Goal: Complete application form

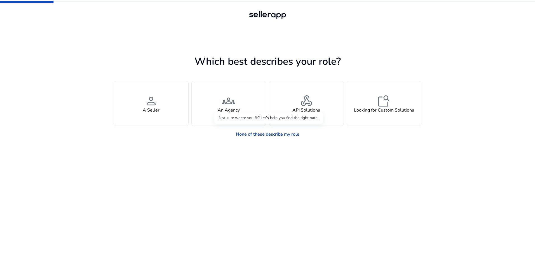
click at [260, 134] on link "None of these describe my role" at bounding box center [268, 134] width 73 height 11
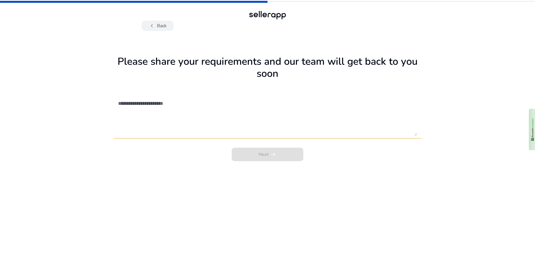
click at [162, 29] on button "chevron_left Back" at bounding box center [158, 26] width 32 height 10
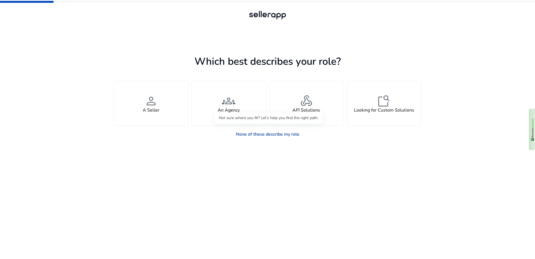
click at [274, 132] on link "None of these describe my role" at bounding box center [268, 134] width 73 height 11
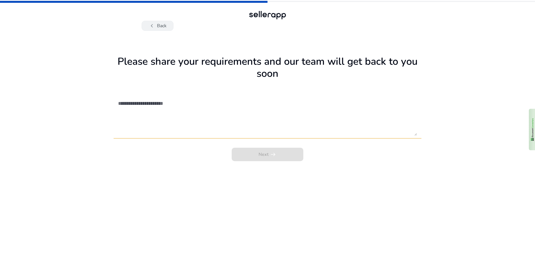
click at [163, 26] on button "chevron_left Back" at bounding box center [158, 26] width 32 height 10
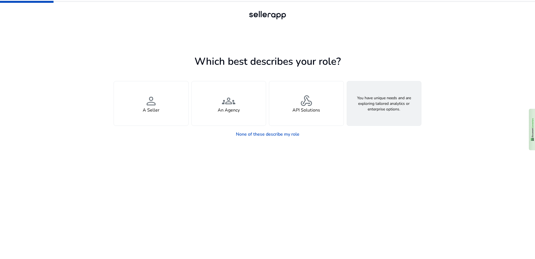
click at [385, 103] on span "feature_search" at bounding box center [384, 100] width 13 height 13
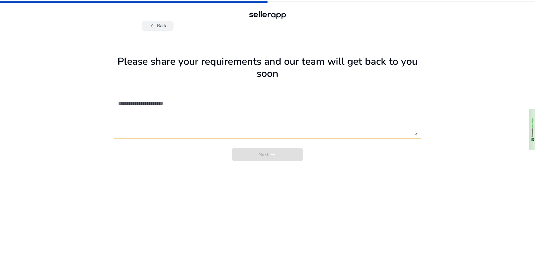
click at [157, 26] on button "chevron_left Back" at bounding box center [158, 26] width 32 height 10
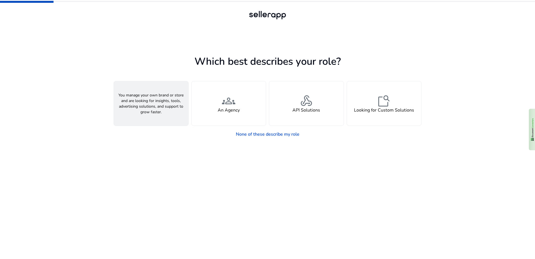
click at [169, 115] on div "person A Seller" at bounding box center [151, 103] width 74 height 44
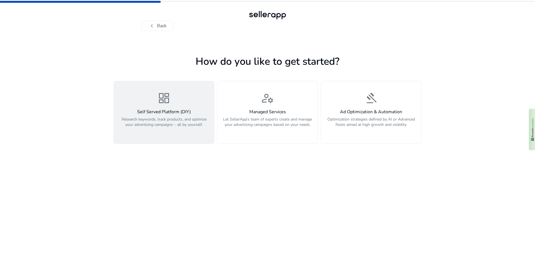
click at [167, 134] on button "dashboard Self Served Platform (DIY) Research keywords, track products, and opt…" at bounding box center [164, 112] width 101 height 63
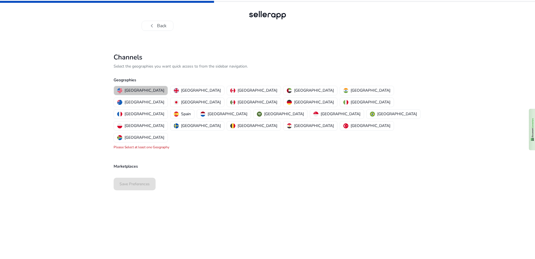
click at [144, 89] on p "[GEOGRAPHIC_DATA]" at bounding box center [145, 90] width 40 height 6
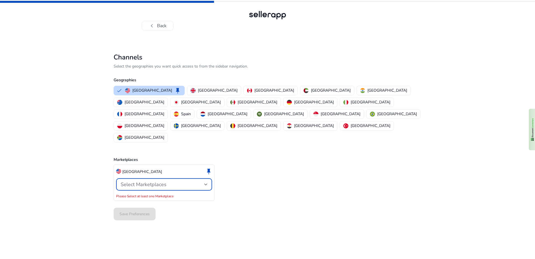
click at [207, 183] on div at bounding box center [205, 184] width 3 height 2
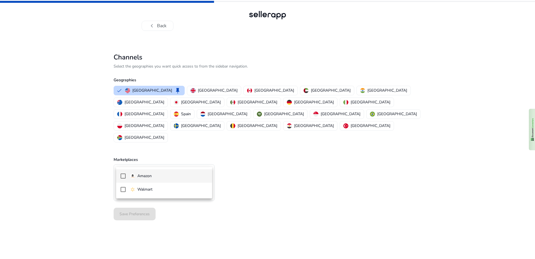
click at [175, 175] on span "Amazon" at bounding box center [169, 176] width 78 height 6
click at [266, 183] on div at bounding box center [267, 129] width 535 height 259
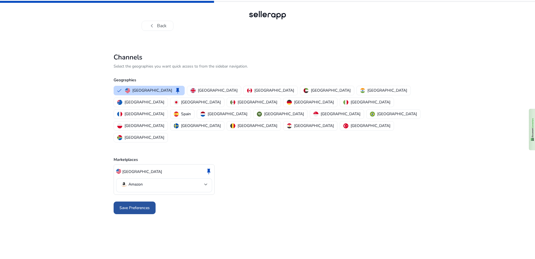
click at [145, 205] on span "Save Preferences" at bounding box center [135, 208] width 30 height 6
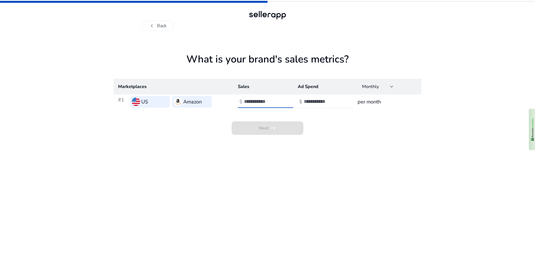
click at [252, 102] on input "number" at bounding box center [263, 101] width 38 height 6
type input "**"
click at [308, 101] on input "number" at bounding box center [323, 101] width 38 height 6
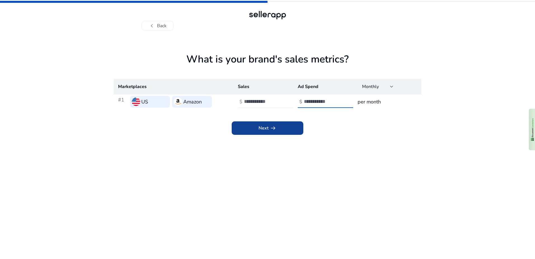
type input "**"
click at [276, 127] on span "arrow_right_alt" at bounding box center [273, 128] width 7 height 7
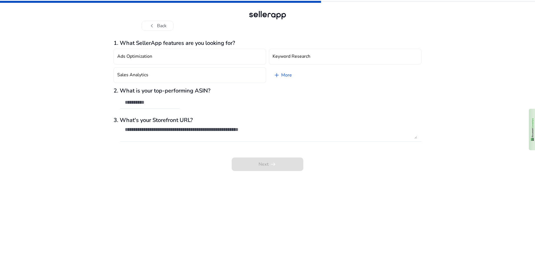
click at [282, 162] on div "Next arrow_right_alt" at bounding box center [268, 160] width 308 height 21
click at [155, 25] on button "chevron_left Back" at bounding box center [158, 26] width 32 height 10
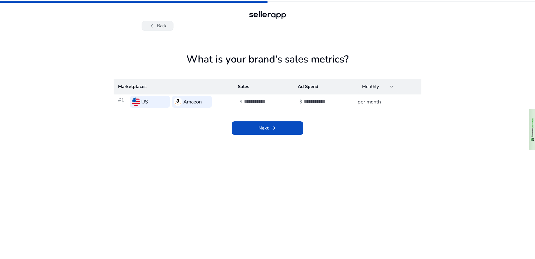
click at [158, 24] on button "chevron_left Back" at bounding box center [158, 26] width 32 height 10
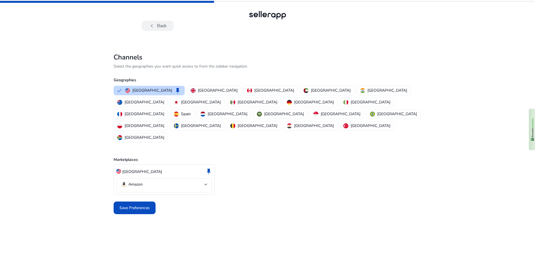
click at [160, 25] on button "chevron_left Back" at bounding box center [158, 26] width 32 height 10
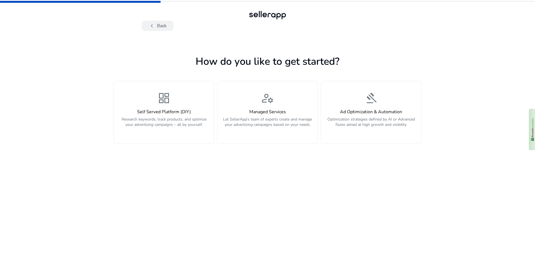
click at [160, 25] on button "chevron_left Back" at bounding box center [158, 26] width 32 height 10
